Goal: Transaction & Acquisition: Purchase product/service

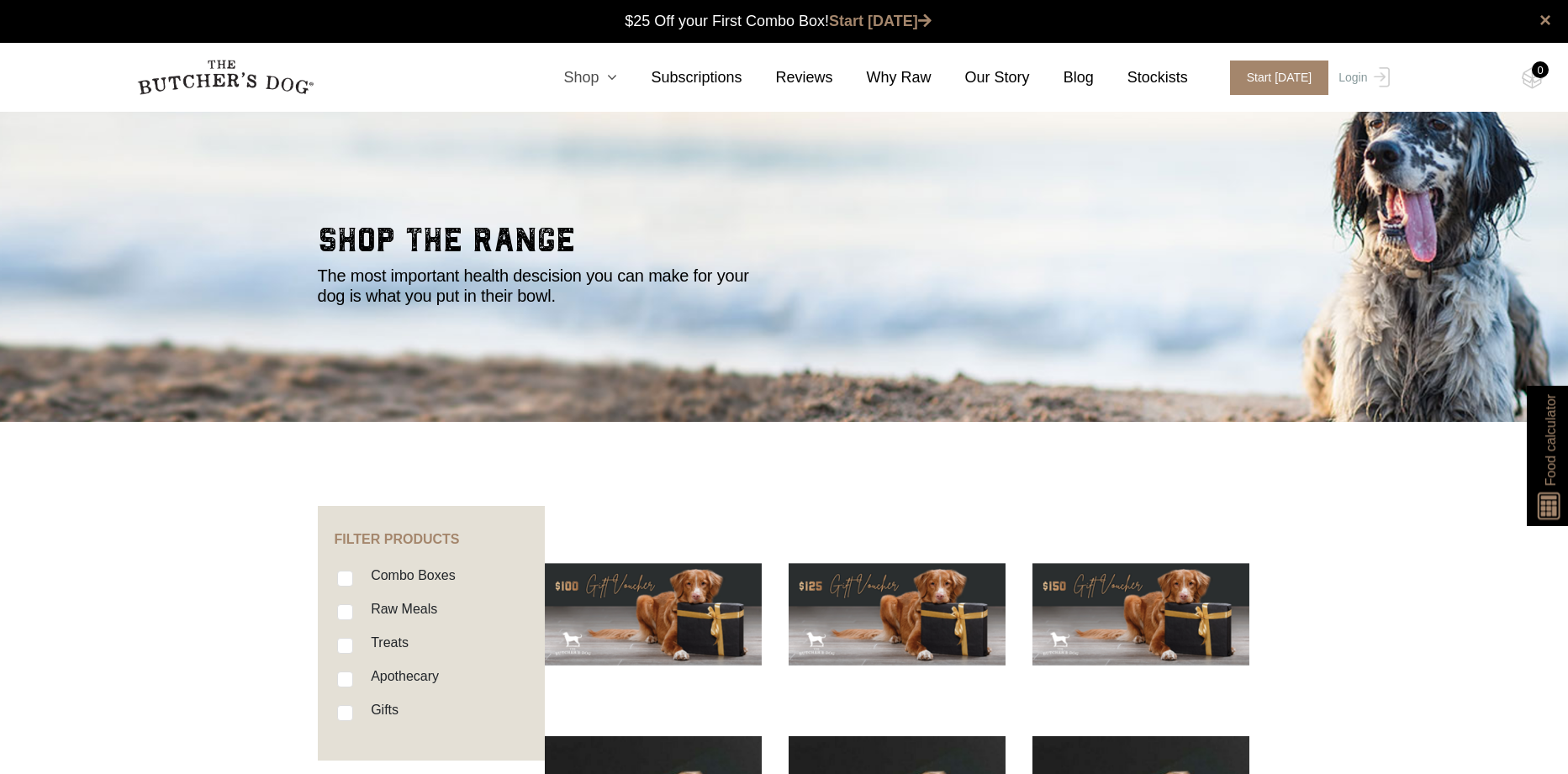
click at [600, 79] on link "Shop" at bounding box center [573, 77] width 88 height 22
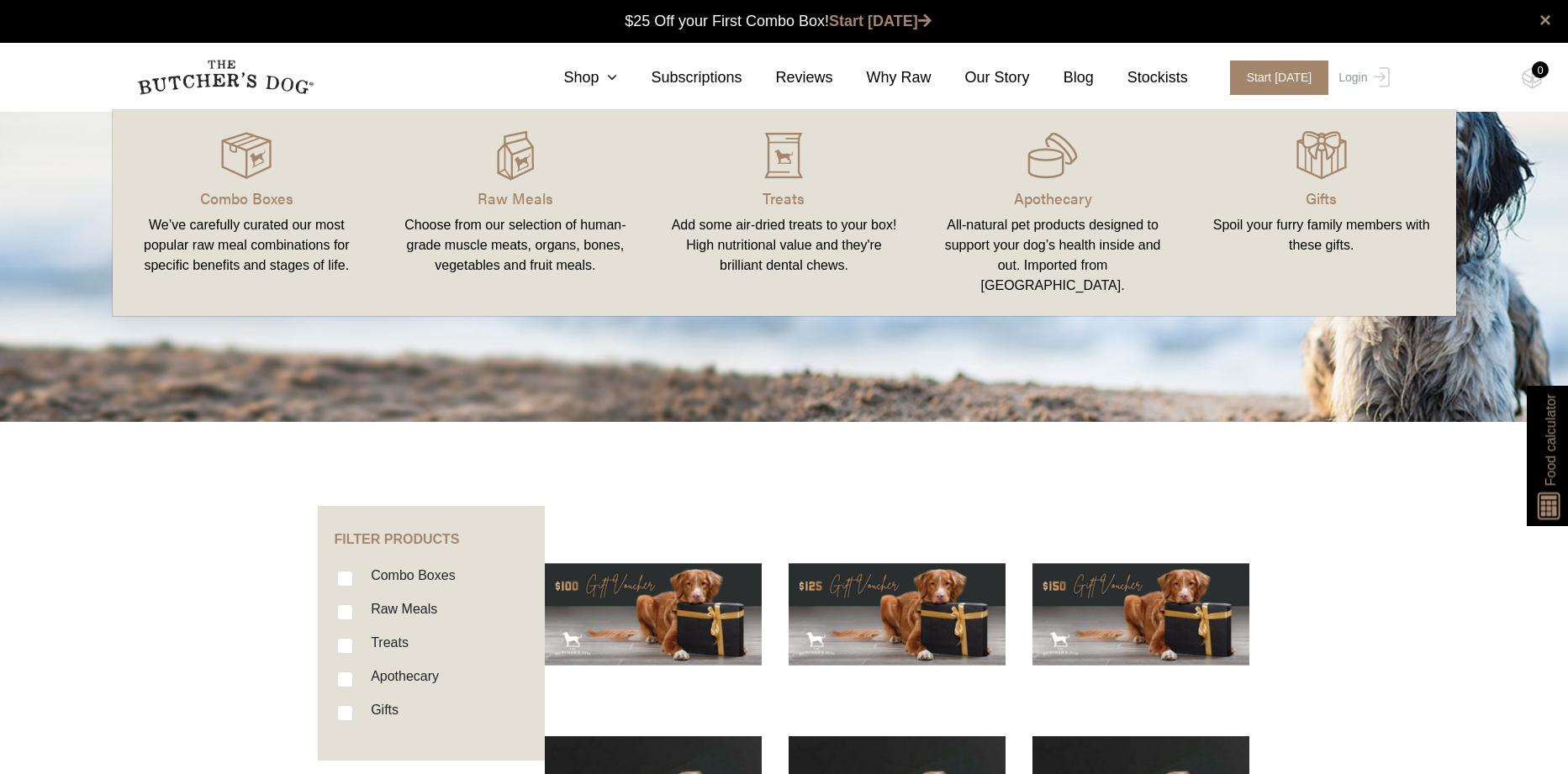
click at [1097, 229] on div "All-natural pet products designed to support your dog’s health inside and out. …" at bounding box center [1052, 255] width 228 height 81
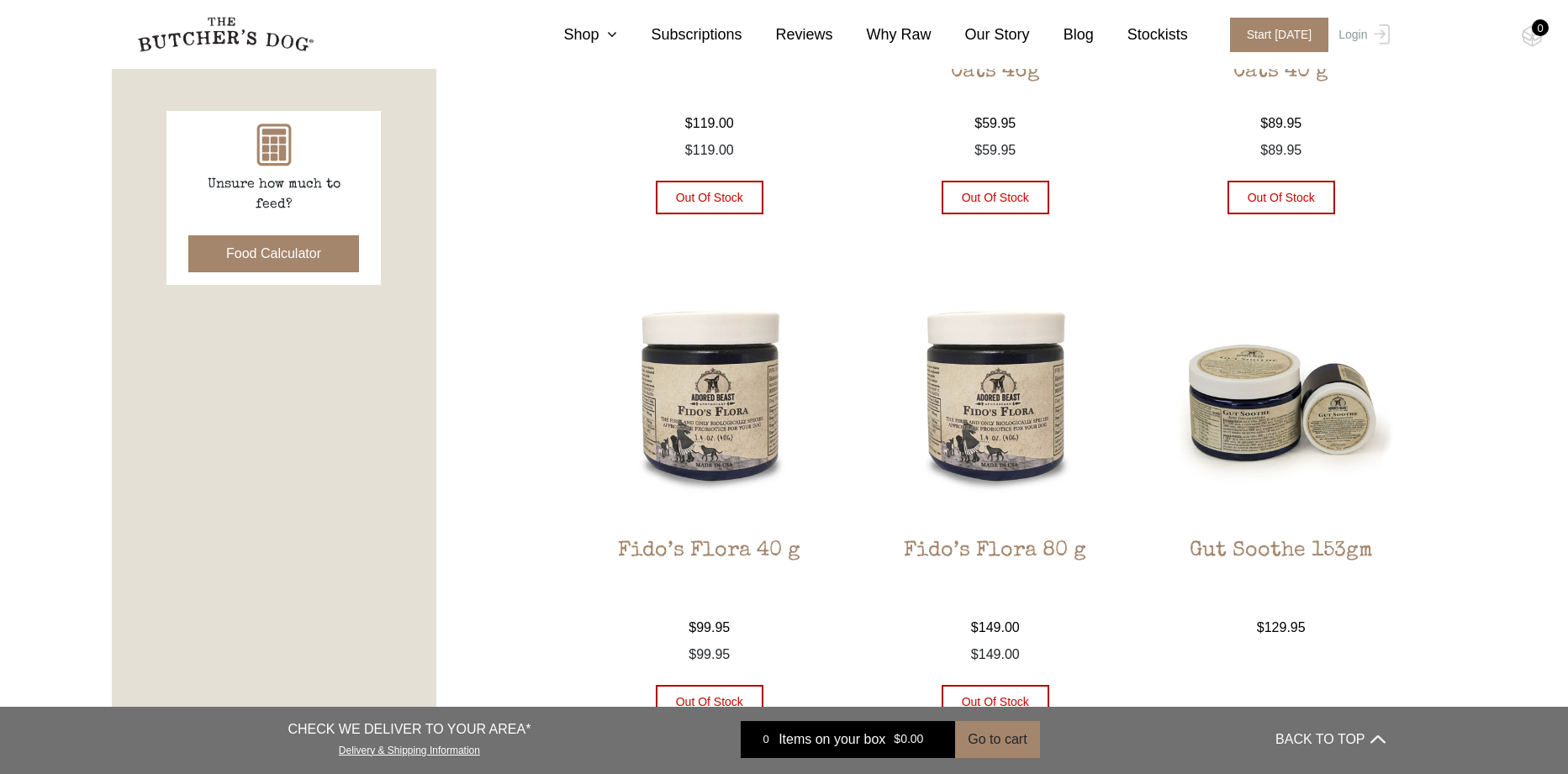
scroll to position [796, 0]
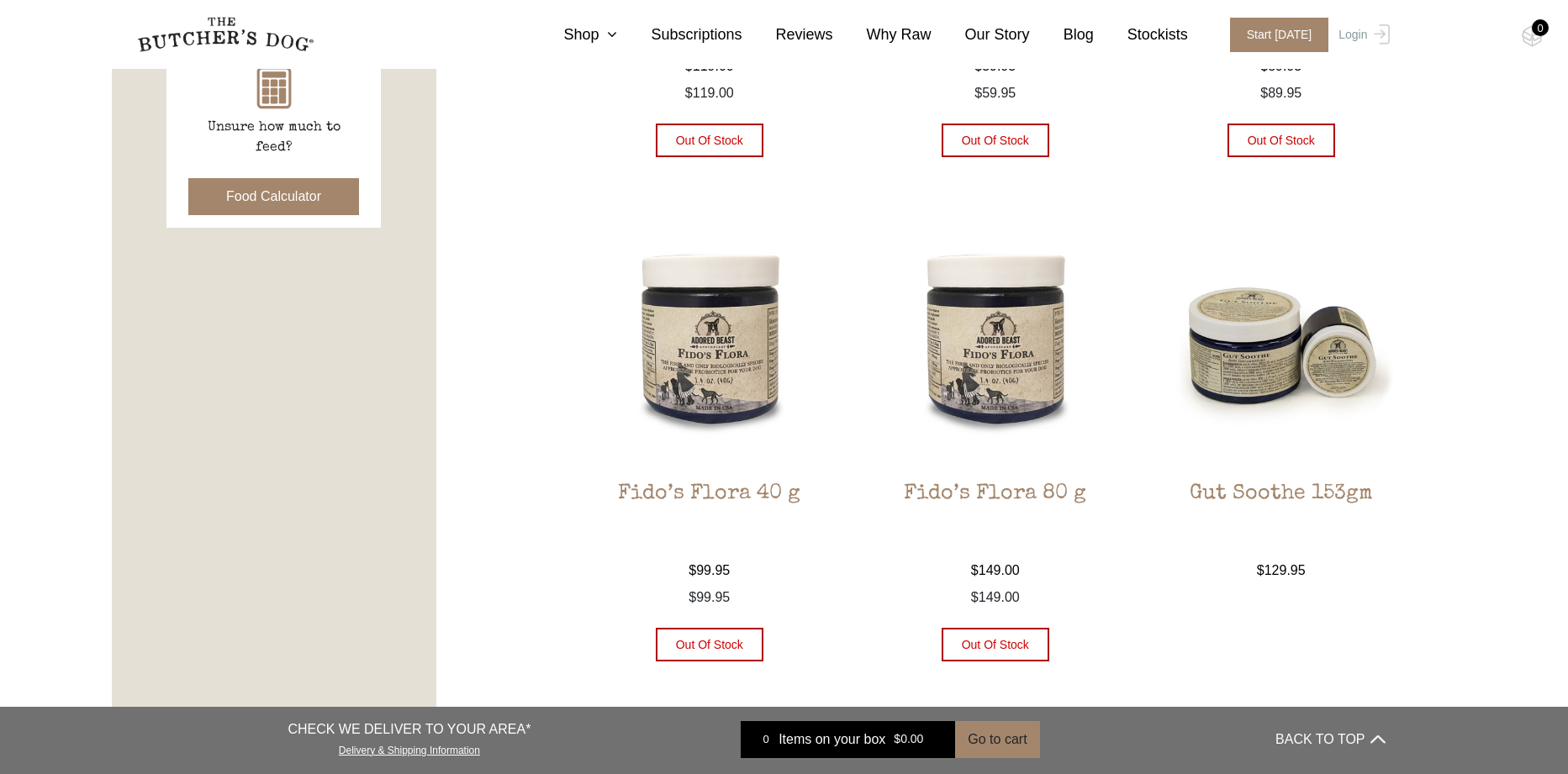
click at [727, 323] on img at bounding box center [710, 341] width 255 height 255
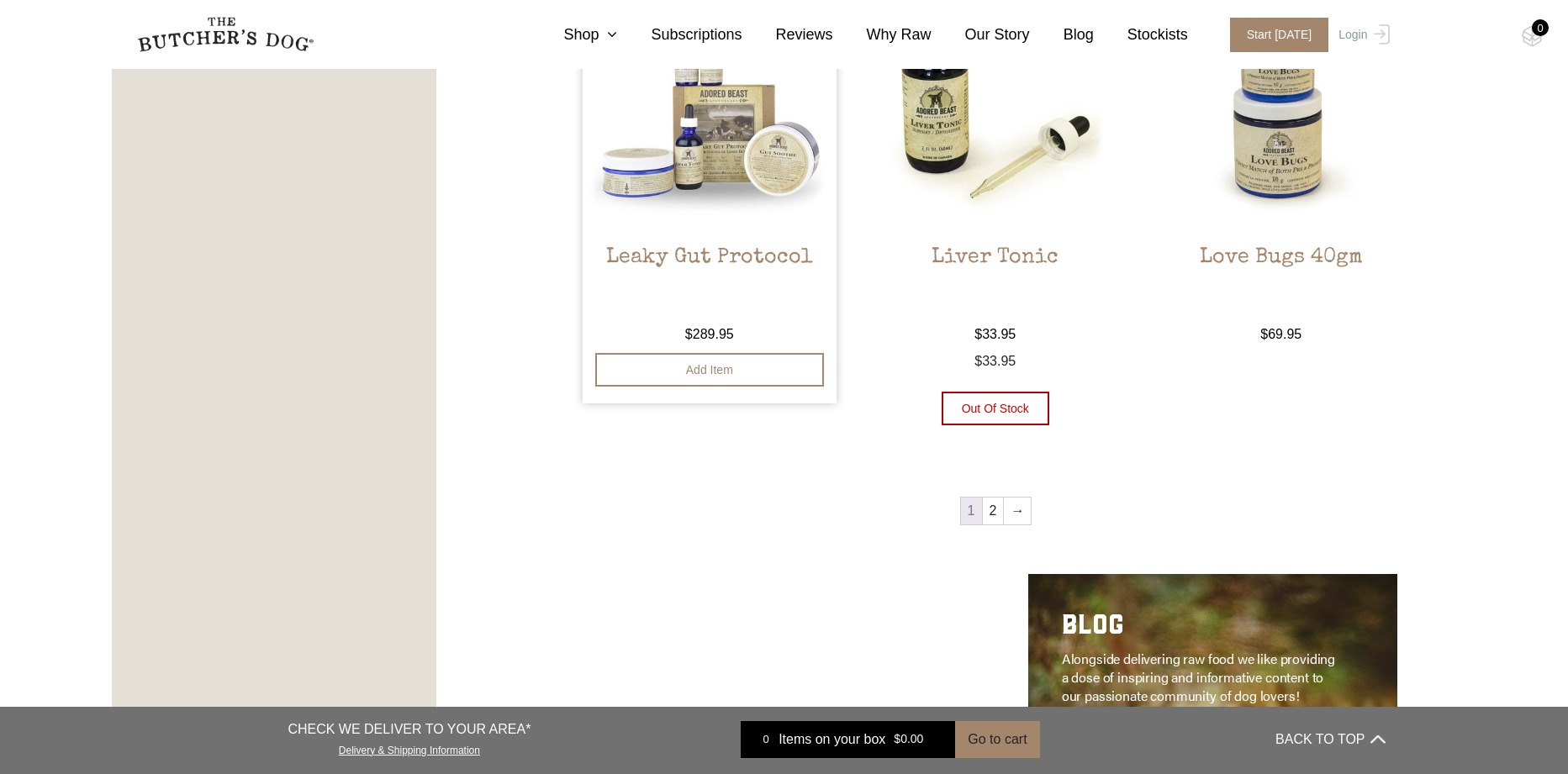
scroll to position [1978, 0]
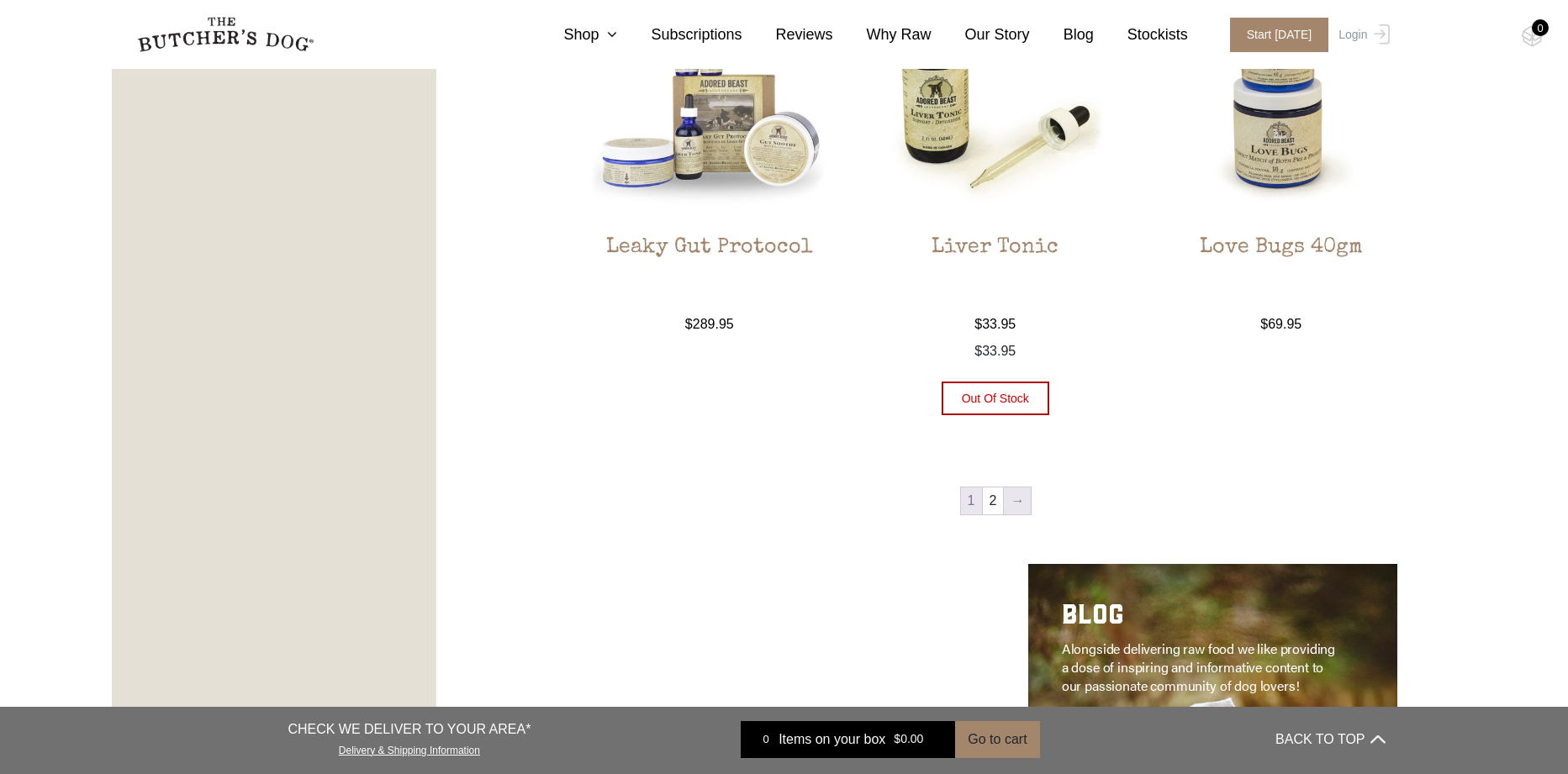
click at [1014, 500] on link "→" at bounding box center [1017, 501] width 27 height 27
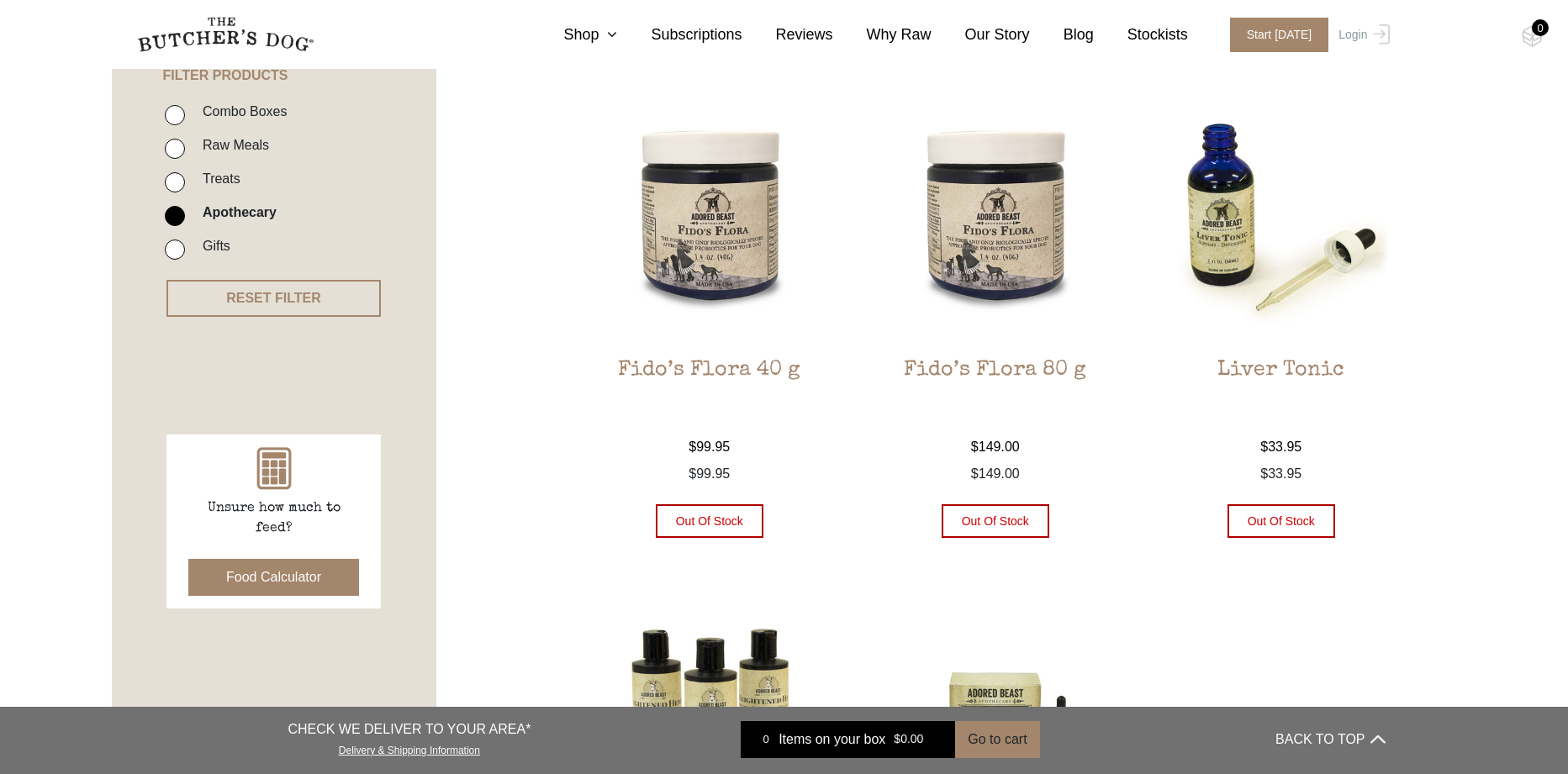
scroll to position [387, 0]
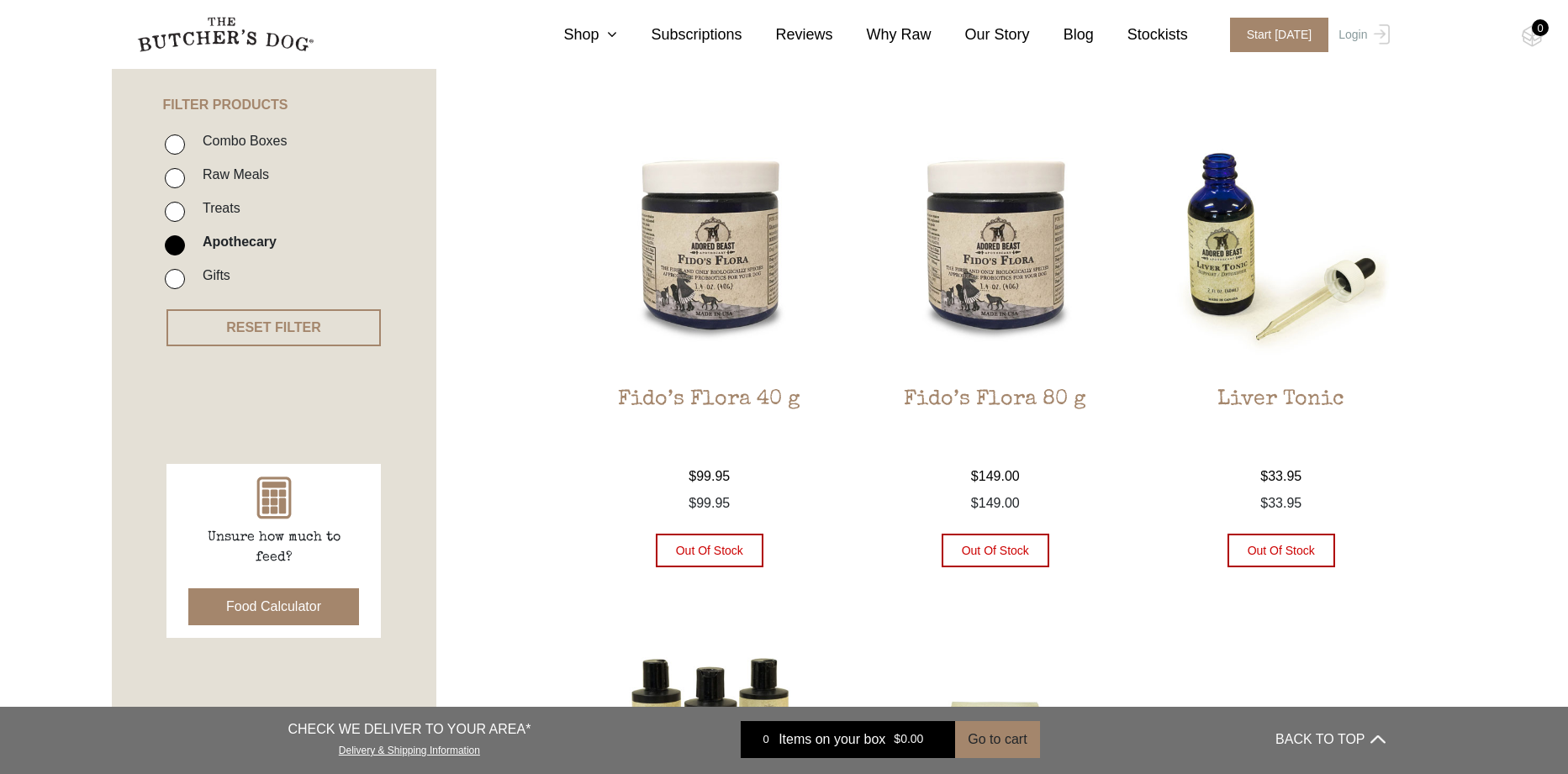
click at [737, 287] on img at bounding box center [710, 246] width 255 height 255
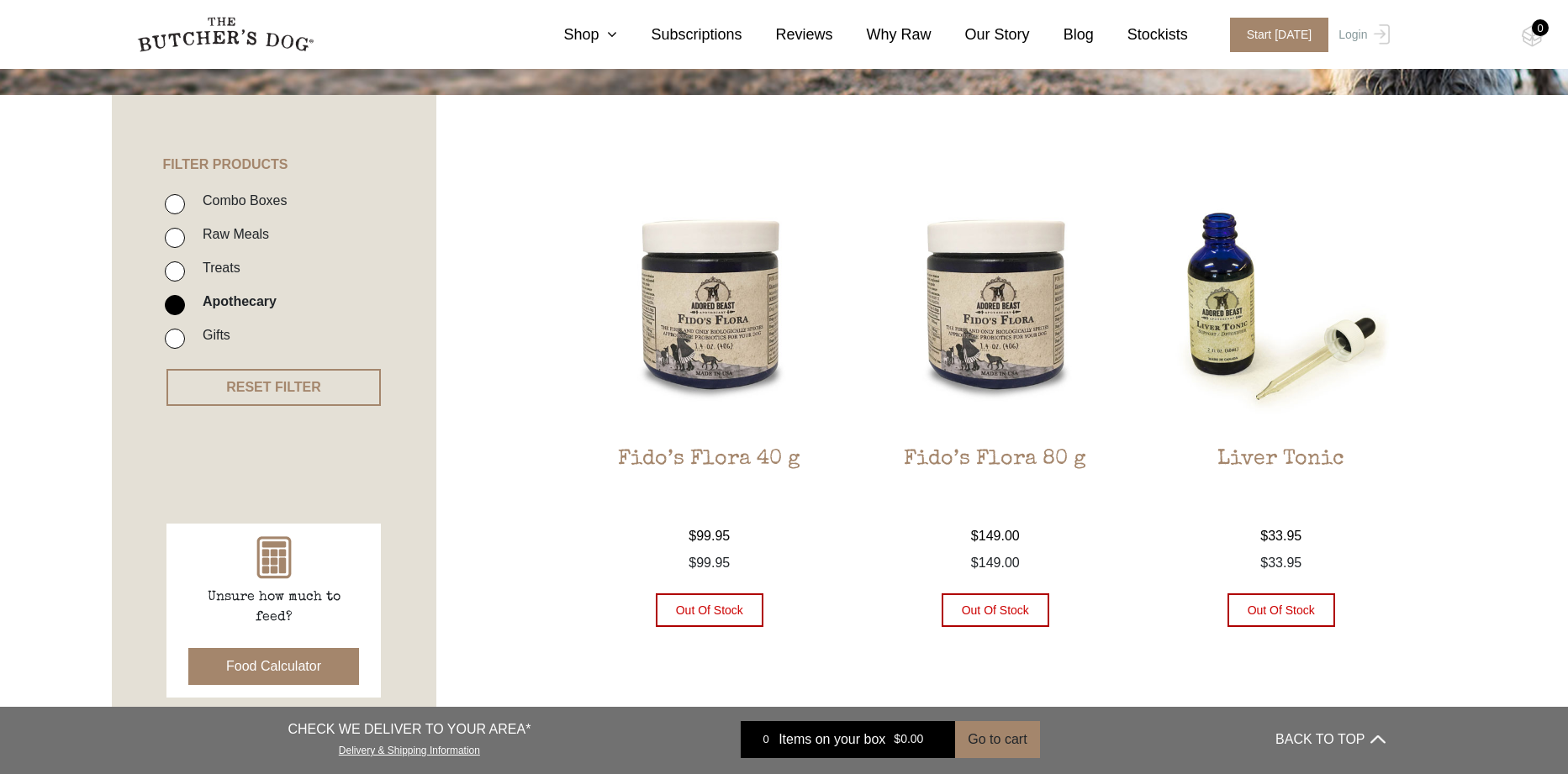
scroll to position [302, 0]
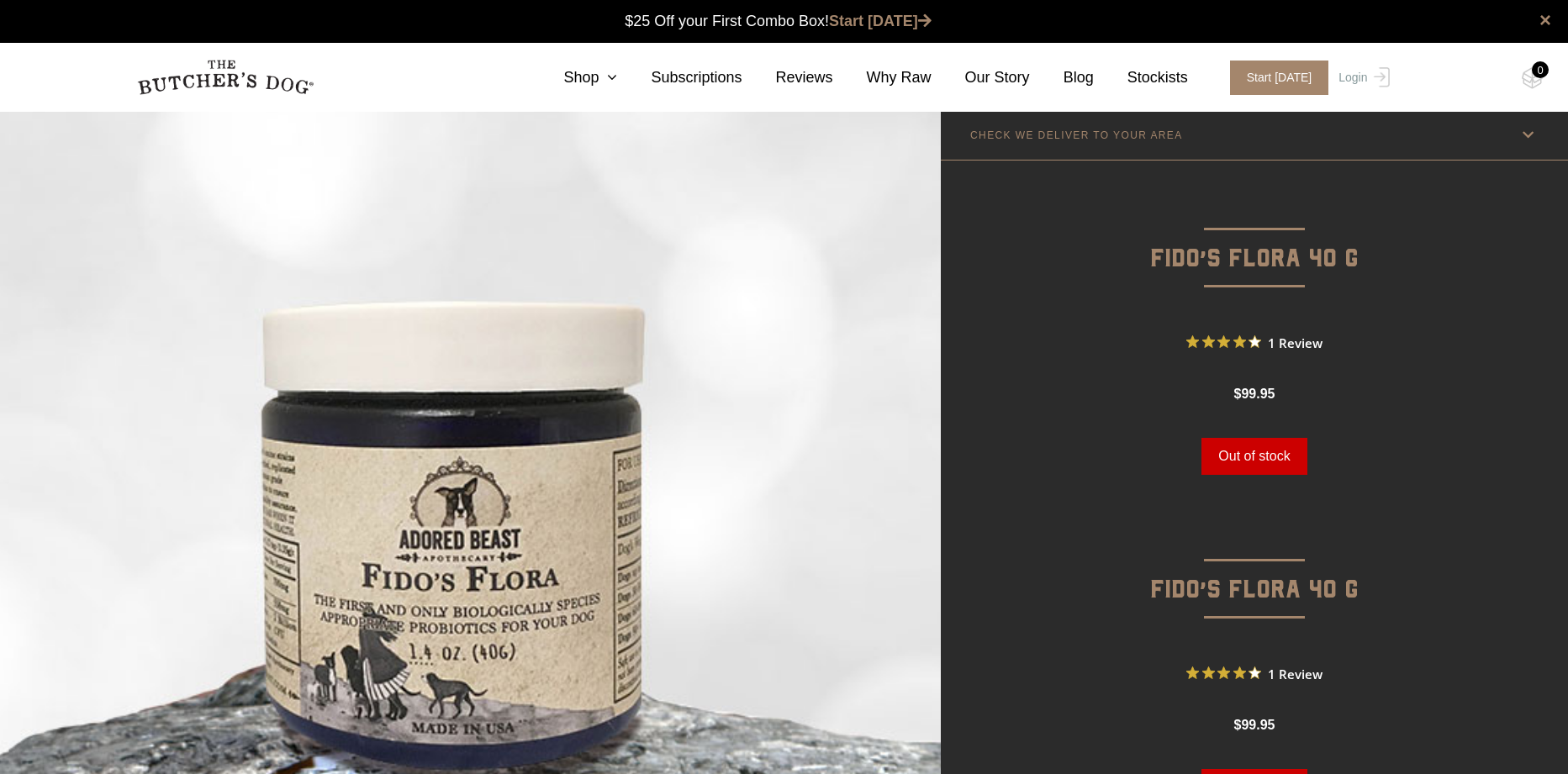
scroll to position [4, 0]
